Goal: Information Seeking & Learning: Check status

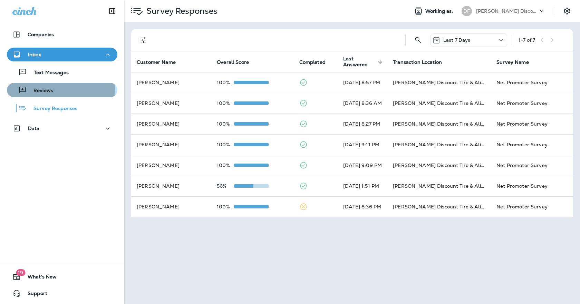
click at [44, 89] on p "Reviews" at bounding box center [40, 91] width 27 height 7
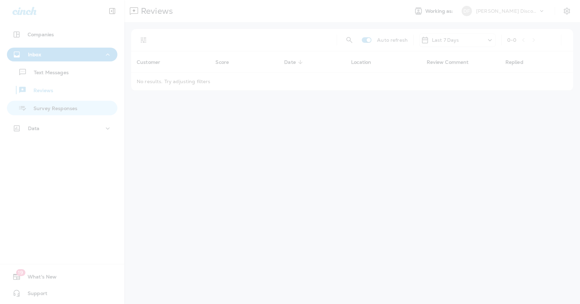
click at [51, 106] on div at bounding box center [290, 152] width 580 height 304
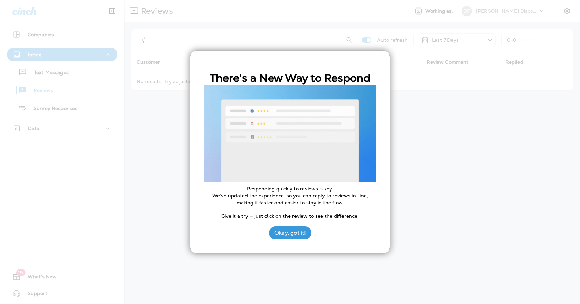
click at [49, 108] on div at bounding box center [290, 152] width 580 height 304
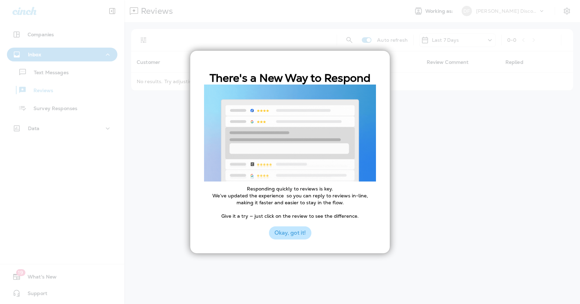
click at [289, 231] on button "Okay, got it!" at bounding box center [290, 232] width 42 height 13
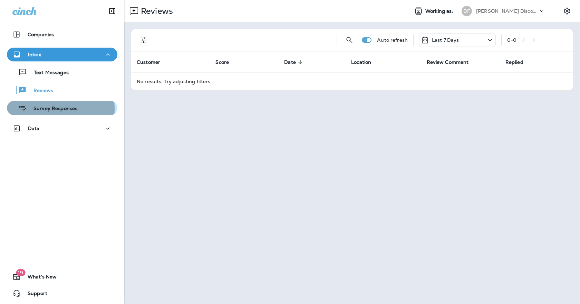
click at [41, 109] on p "Survey Responses" at bounding box center [52, 109] width 51 height 7
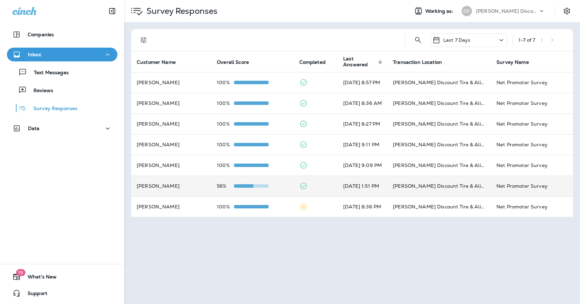
click at [178, 188] on td "[PERSON_NAME]" at bounding box center [171, 186] width 80 height 21
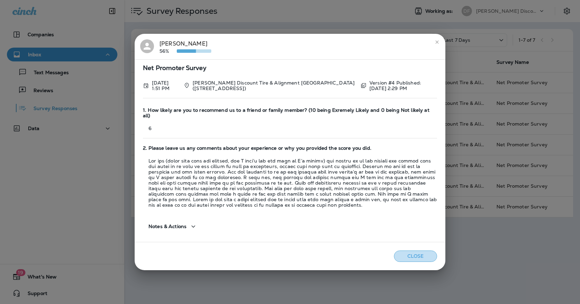
click at [401, 256] on button "Close" at bounding box center [415, 256] width 43 height 11
